Goal: Contribute content

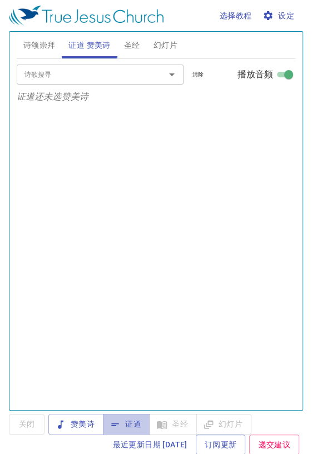
click at [128, 421] on span "证道" at bounding box center [126, 424] width 29 height 14
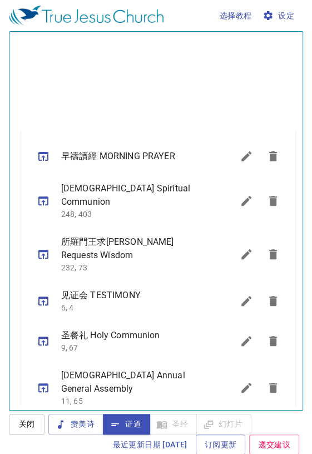
scroll to position [291, 0]
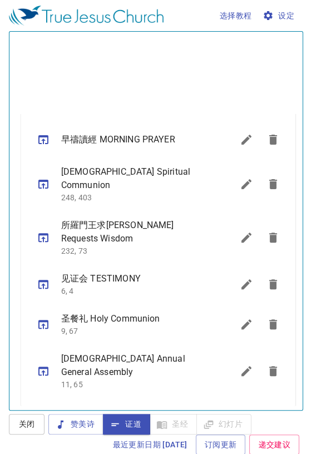
click at [240, 133] on icon "sermon lineup list" at bounding box center [246, 139] width 13 height 13
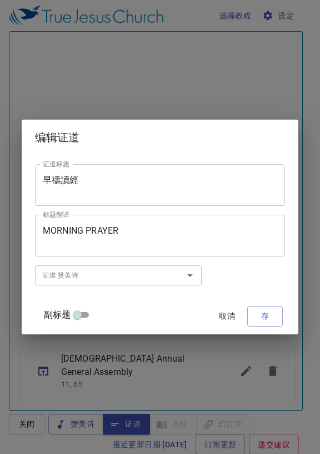
click at [93, 321] on input "副标题" at bounding box center [77, 316] width 40 height 13
checkbox input "true"
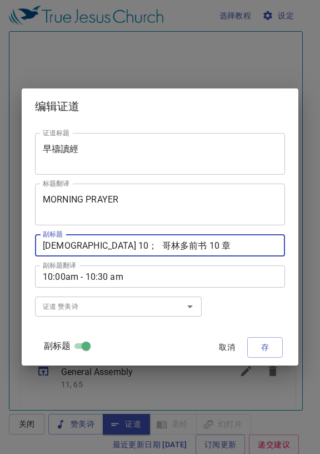
click at [74, 243] on textarea "[DEMOGRAPHIC_DATA] 10； 哥林多前书 10 章" at bounding box center [160, 245] width 235 height 11
click at [71, 247] on textarea "[DEMOGRAPHIC_DATA] 10； 哥林多前书 10 章" at bounding box center [160, 245] width 235 height 11
click at [69, 250] on textarea "[DEMOGRAPHIC_DATA] 10； 哥林多前书 10 章" at bounding box center [160, 245] width 235 height 11
click at [72, 249] on textarea "[DEMOGRAPHIC_DATA] 10； 哥林多前书 10 章" at bounding box center [160, 245] width 235 height 11
click at [70, 247] on textarea "[DEMOGRAPHIC_DATA] 10； 哥林多前书 10 章" at bounding box center [160, 245] width 235 height 11
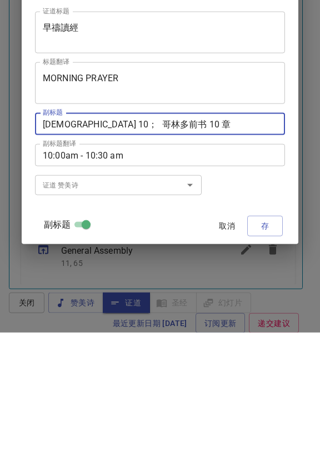
click at [143, 243] on textarea "[DEMOGRAPHIC_DATA] 10； 哥林多前书 10 章" at bounding box center [160, 245] width 235 height 11
click at [145, 245] on textarea "[DEMOGRAPHIC_DATA] 3； 哥林多前书 10 章" at bounding box center [160, 245] width 235 height 11
click at [173, 243] on textarea "[DEMOGRAPHIC_DATA] 3 哥林多前书 10 章" at bounding box center [160, 245] width 235 height 11
click at [182, 245] on textarea "[DEMOGRAPHIC_DATA] 3 哥林后前书 10 章" at bounding box center [160, 245] width 235 height 11
click at [197, 244] on textarea "[DEMOGRAPHIC_DATA] 3 哥林后书 10 章" at bounding box center [160, 245] width 235 height 11
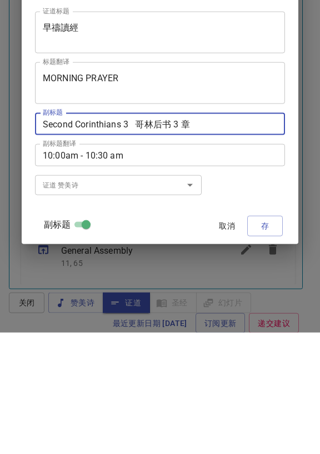
click at [136, 245] on textarea "Second Corinthians 3 哥林后书 3 章" at bounding box center [160, 245] width 235 height 11
type textarea "[DEMOGRAPHIC_DATA] Chapter 3 哥林后书 3 章"
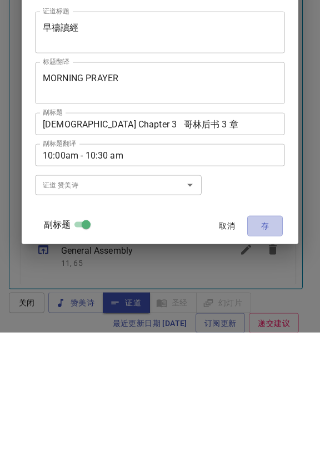
click at [256, 350] on span "存" at bounding box center [265, 347] width 18 height 14
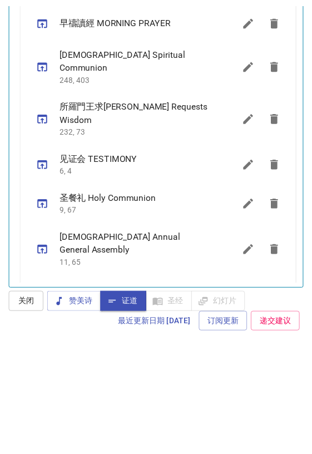
scroll to position [569, 0]
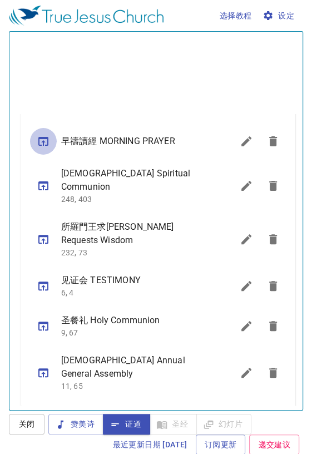
click at [44, 137] on icon "sermon lineup list" at bounding box center [43, 141] width 10 height 9
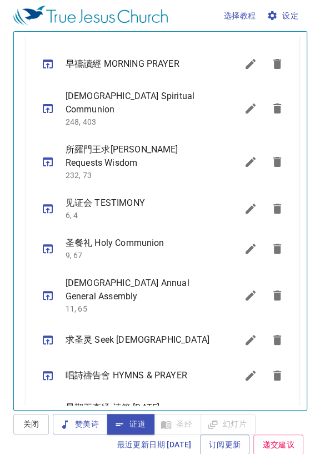
scroll to position [378, 0]
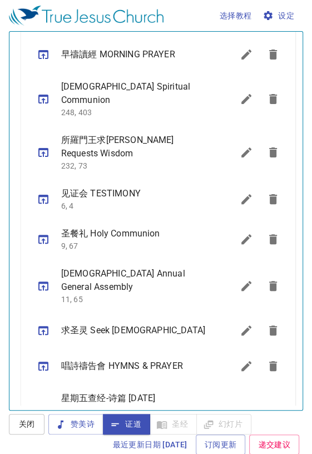
click at [241, 406] on icon "sermon lineup list" at bounding box center [246, 411] width 10 height 10
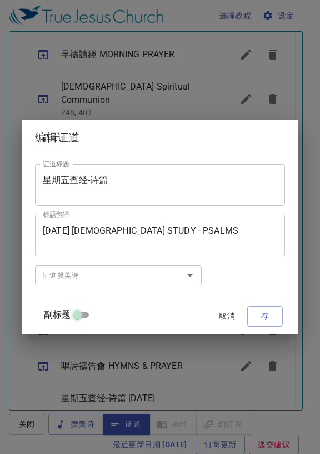
click at [93, 315] on input "副标题" at bounding box center [77, 316] width 40 height 13
checkbox input "true"
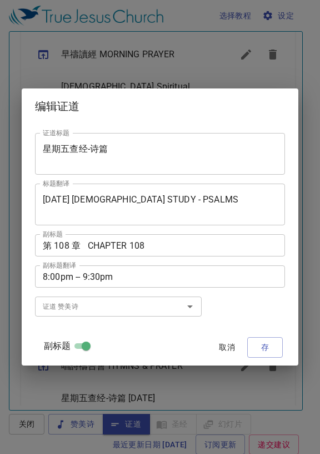
click at [80, 246] on textarea "第 108 章 CHAPTER 108" at bounding box center [160, 245] width 235 height 11
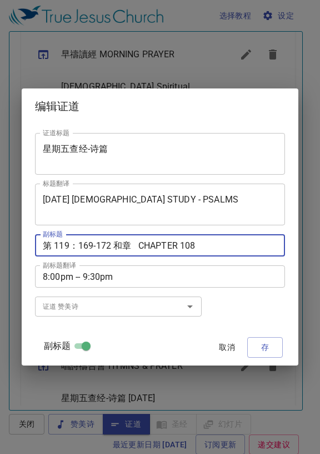
click at [142, 245] on textarea "第 119：169-172 和章 CHAPTER 108" at bounding box center [160, 245] width 235 height 11
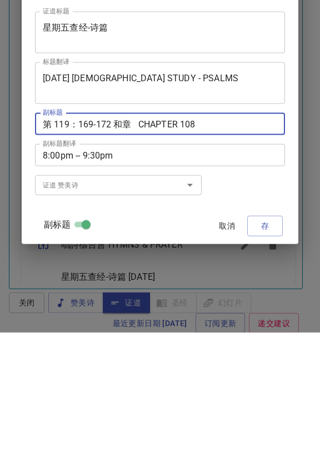
click at [135, 246] on textarea "第 119：169-172 和章 CHAPTER 108" at bounding box center [160, 245] width 235 height 11
click at [247, 245] on textarea "第 119：169-172 和120，121章 CHAPTER 108" at bounding box center [160, 245] width 235 height 11
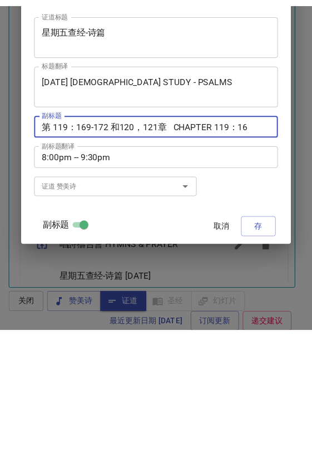
scroll to position [9, 0]
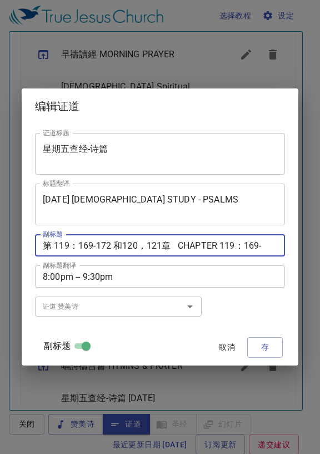
click at [96, 249] on textarea "第 119：169-172 和120，121章 CHAPTER 119：169-" at bounding box center [160, 245] width 235 height 11
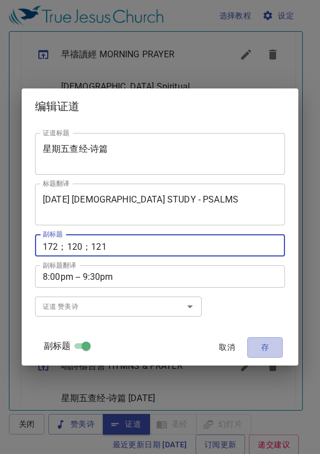
type textarea "第 119：169-172 和120，121章 CHAPTER 119：169-172；120；121"
click at [256, 347] on span "存" at bounding box center [265, 347] width 18 height 14
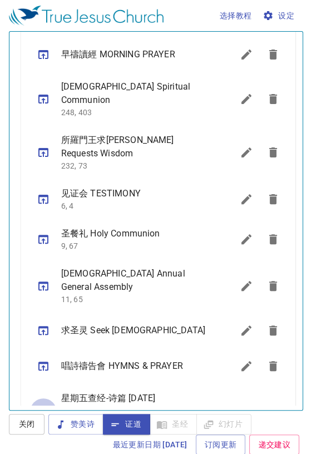
click at [42, 405] on icon "sermon lineup list" at bounding box center [43, 411] width 13 height 13
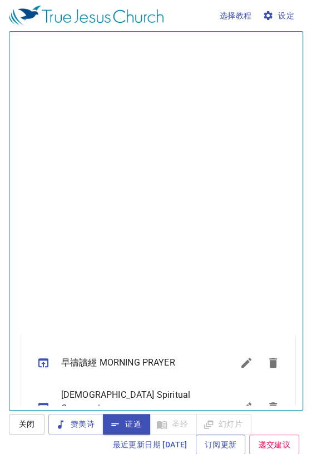
scroll to position [42, 0]
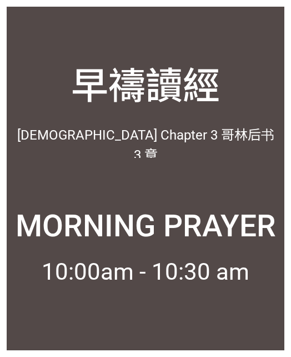
click at [176, 145] on div "[DEMOGRAPHIC_DATA] Chapter 3 哥林后书 3 章" at bounding box center [146, 137] width 278 height 41
